Goal: Task Accomplishment & Management: Manage account settings

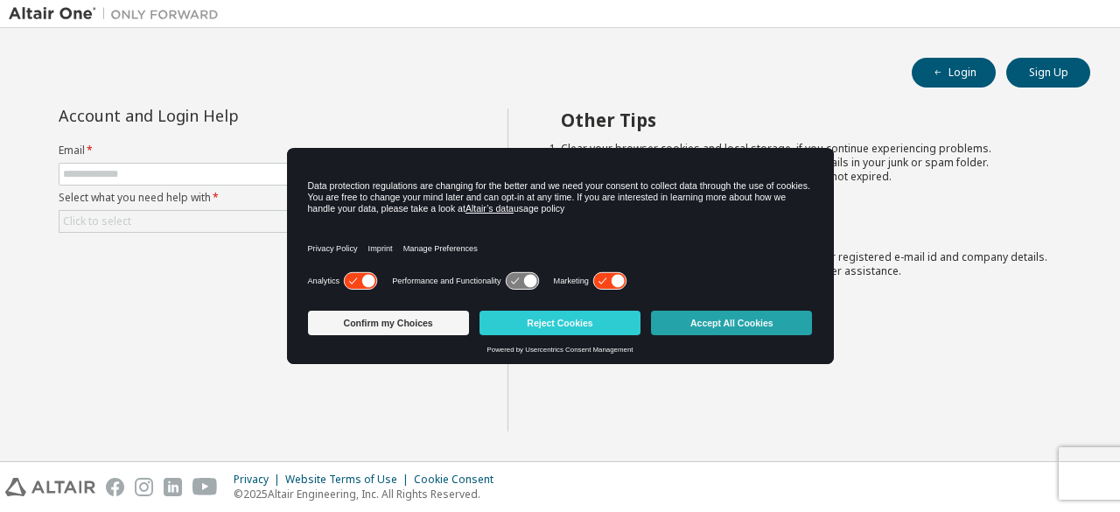
click at [701, 325] on button "Accept All Cookies" at bounding box center [731, 323] width 161 height 24
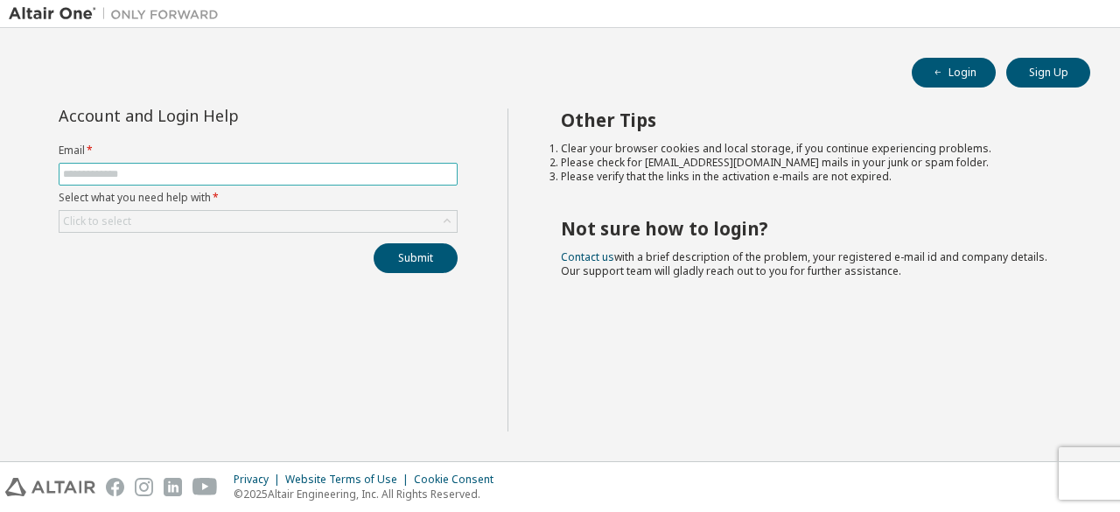
click at [306, 167] on input "text" at bounding box center [258, 174] width 390 height 14
type input "**********"
click at [264, 221] on div "Click to select" at bounding box center [257, 221] width 397 height 21
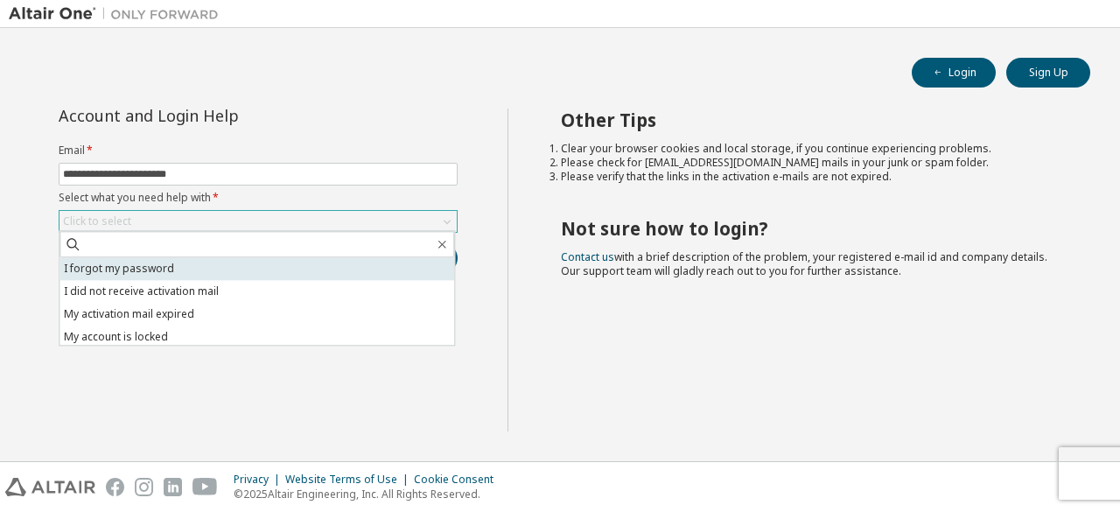
click at [229, 267] on li "I forgot my password" at bounding box center [256, 268] width 395 height 23
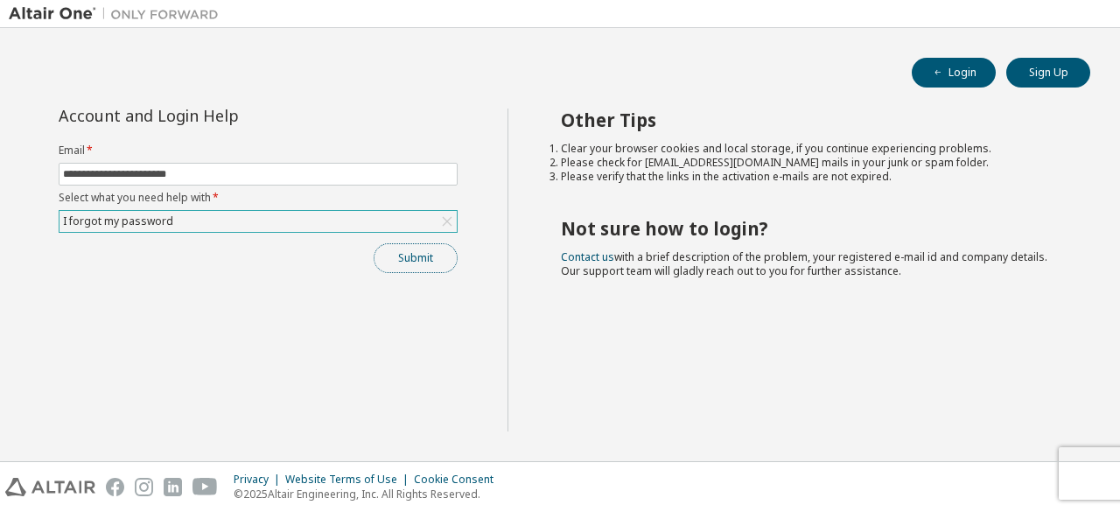
click at [430, 256] on button "Submit" at bounding box center [416, 258] width 84 height 30
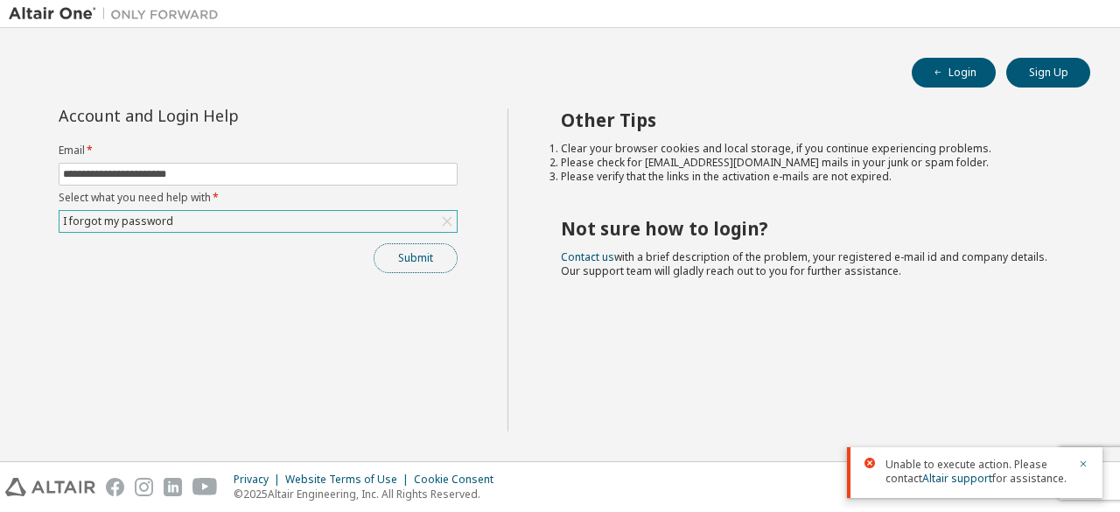
click at [423, 258] on button "Submit" at bounding box center [416, 258] width 84 height 30
click at [1081, 465] on icon "button" at bounding box center [1083, 463] width 10 height 10
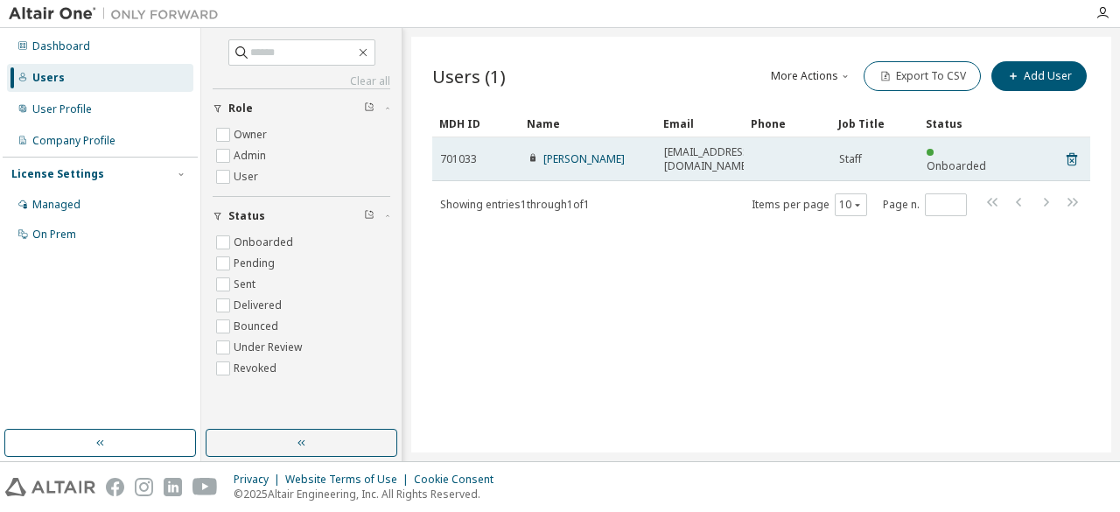
click at [845, 153] on span "Staff" at bounding box center [850, 159] width 23 height 14
click at [848, 152] on span "Staff" at bounding box center [850, 159] width 23 height 14
click at [835, 149] on td "Staff" at bounding box center [874, 159] width 87 height 44
click at [836, 149] on td "Staff" at bounding box center [874, 159] width 87 height 44
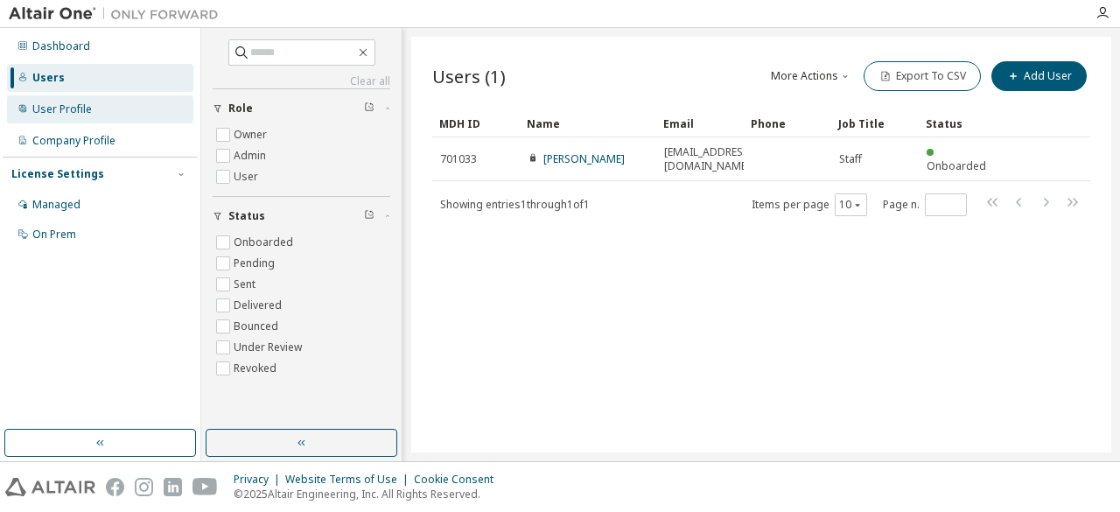
click at [92, 108] on div "User Profile" at bounding box center [100, 109] width 186 height 28
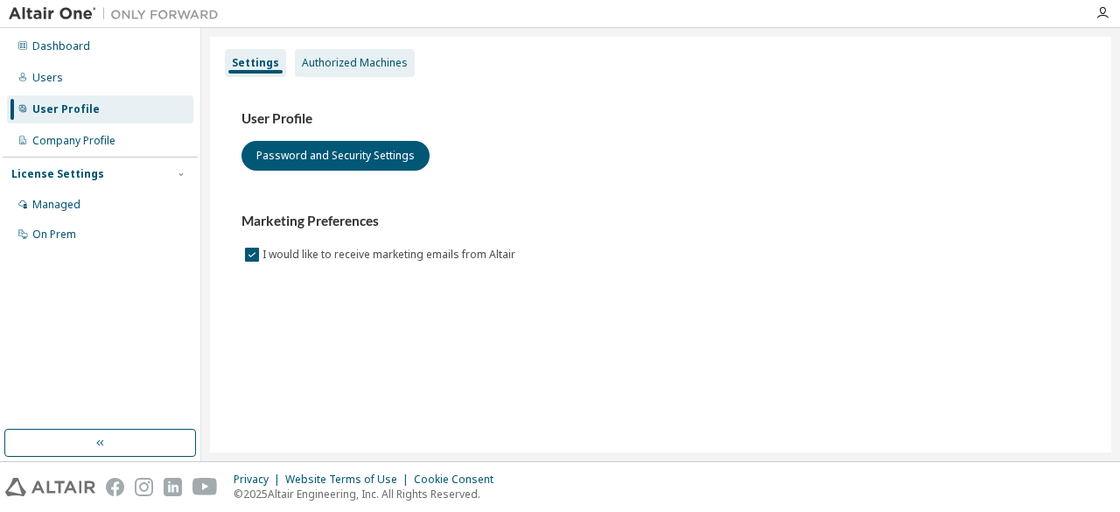
click at [353, 73] on div "Authorized Machines" at bounding box center [355, 63] width 120 height 28
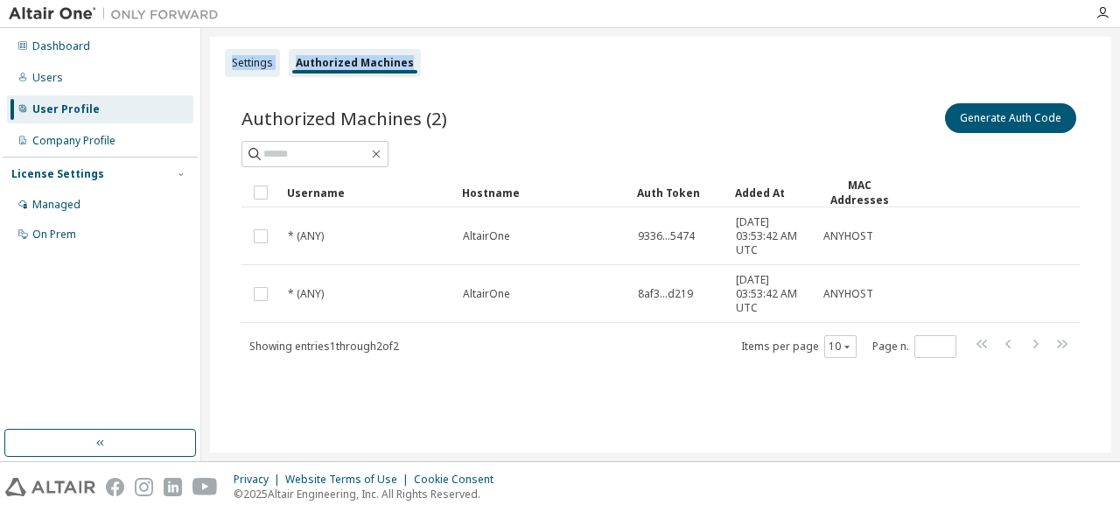
click at [254, 53] on div "Settings" at bounding box center [252, 63] width 55 height 28
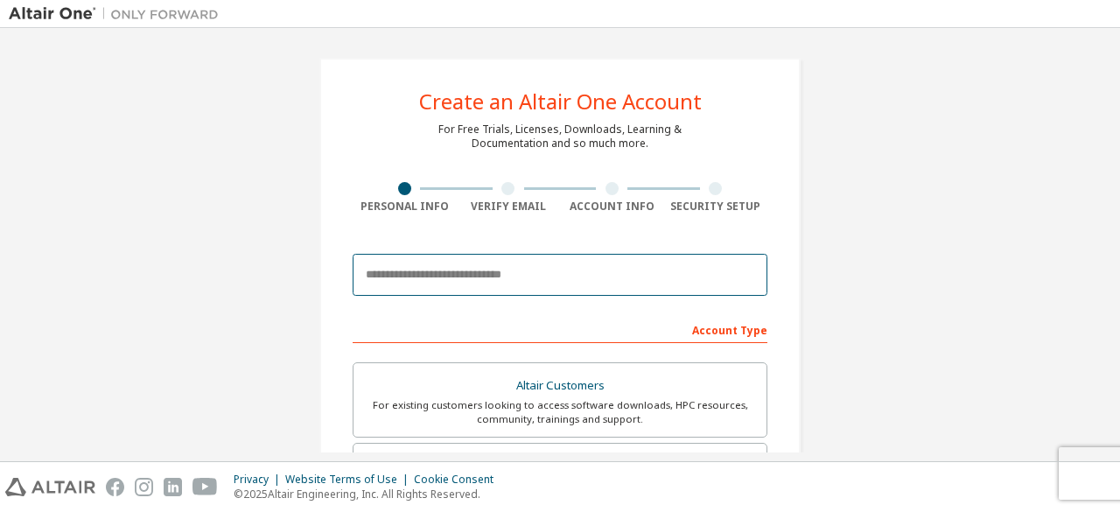
click at [563, 274] on input "email" at bounding box center [560, 275] width 415 height 42
type input "**********"
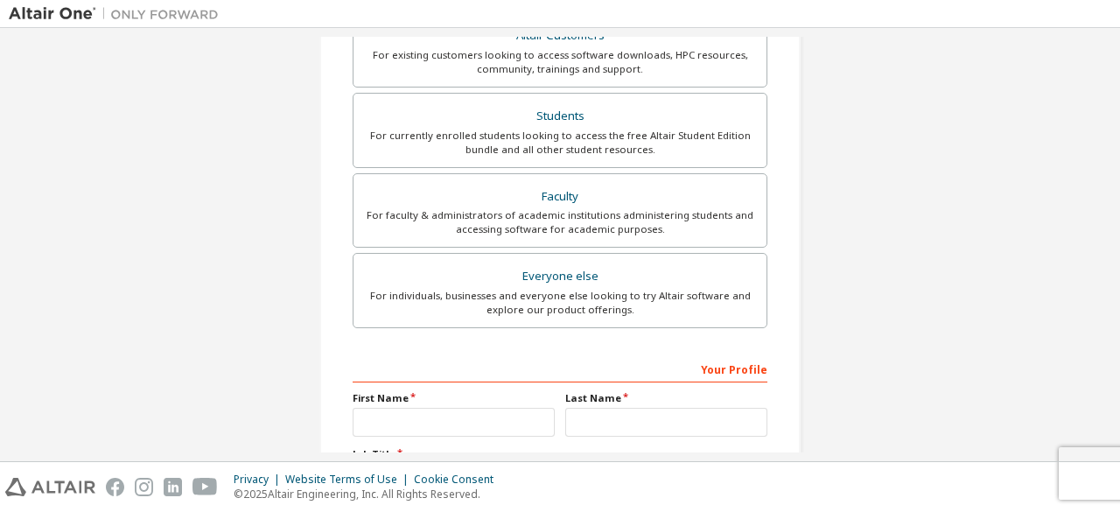
scroll to position [506, 0]
